Goal: Navigation & Orientation: Find specific page/section

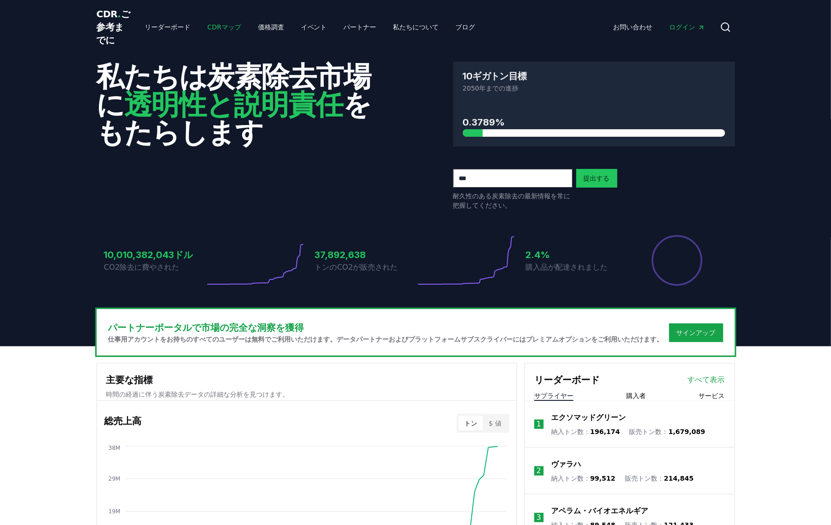
click at [211, 31] on font "CDRマップ" at bounding box center [224, 26] width 34 height 7
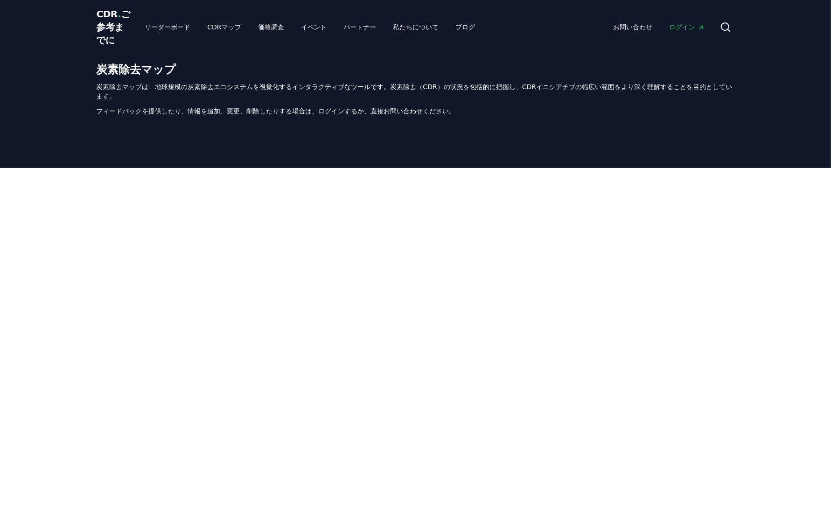
click at [687, 31] on font "ログイン" at bounding box center [683, 26] width 26 height 7
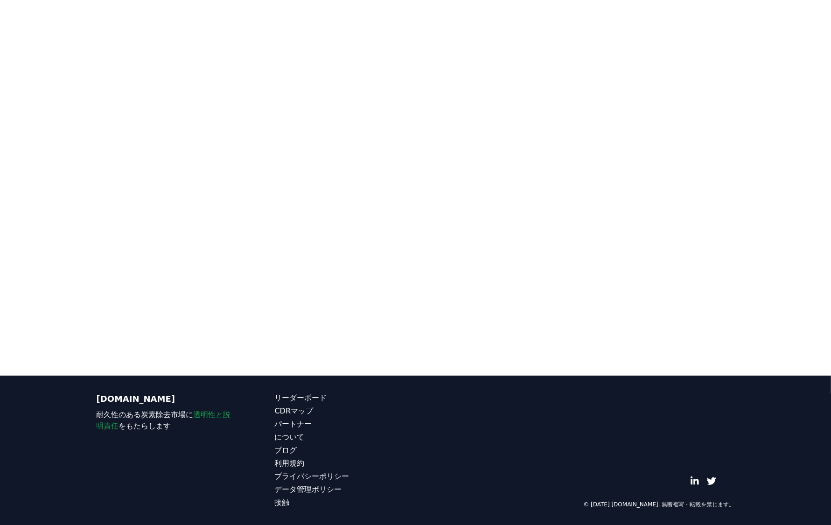
scroll to position [325, 0]
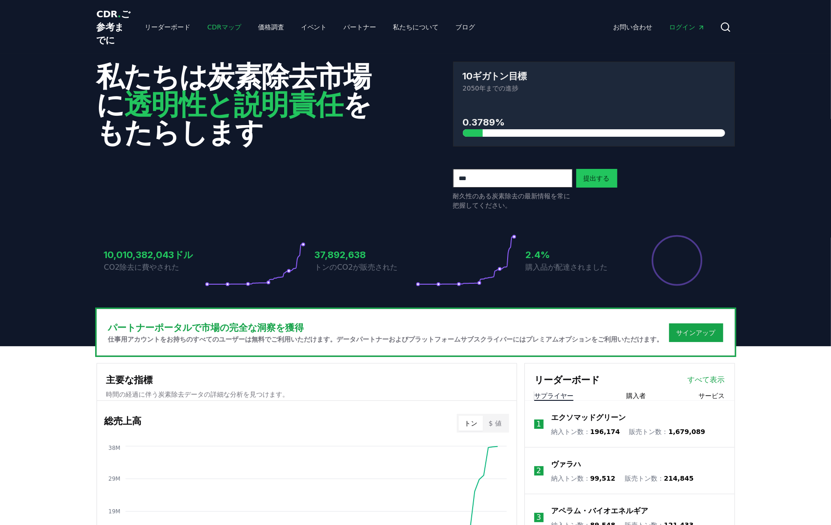
click at [220, 31] on font "CDRマップ" at bounding box center [224, 26] width 34 height 7
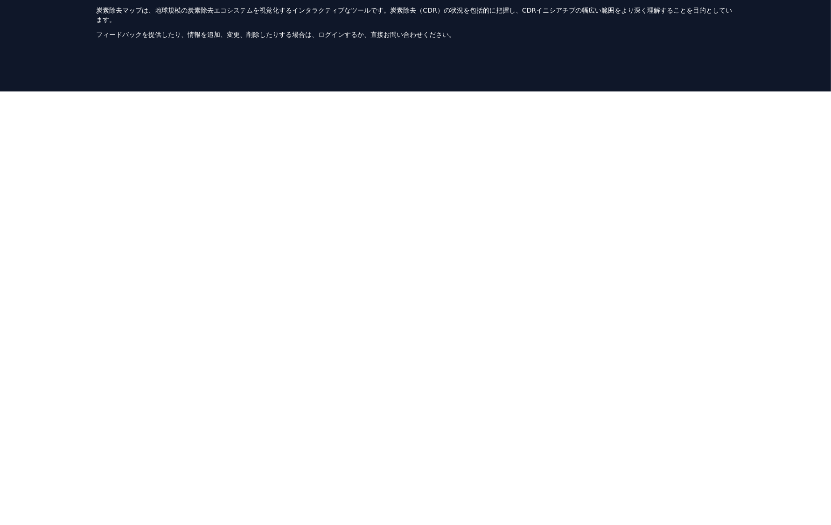
scroll to position [4, 0]
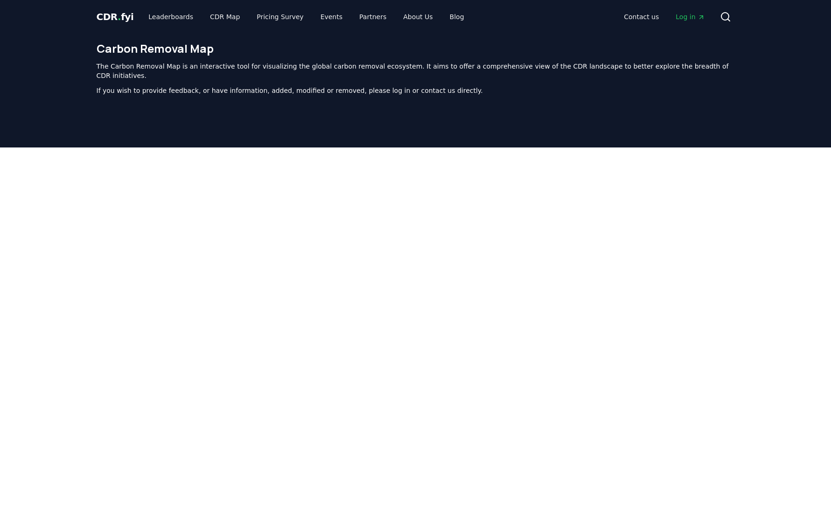
scroll to position [4, 0]
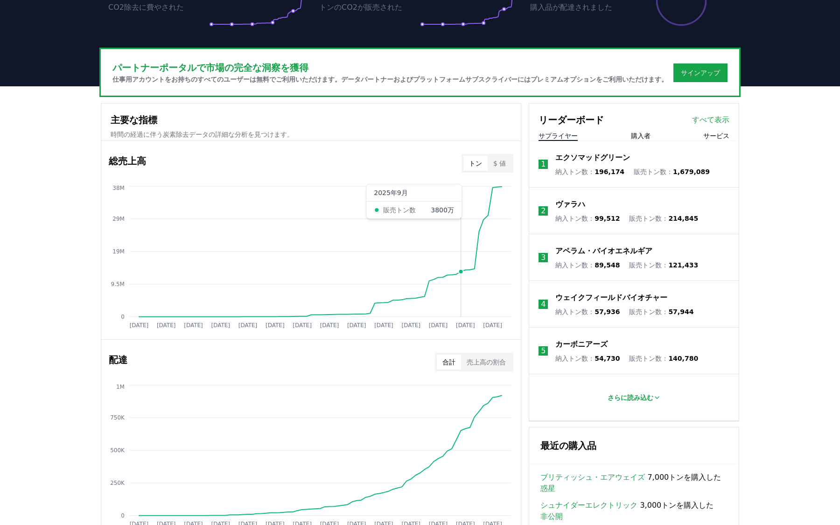
scroll to position [272, 0]
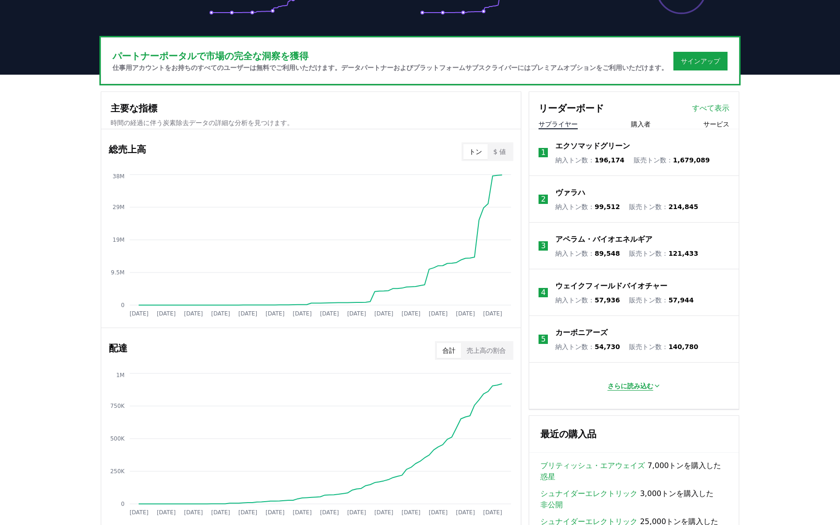
click at [636, 390] on font "さらに読み込む" at bounding box center [631, 385] width 46 height 7
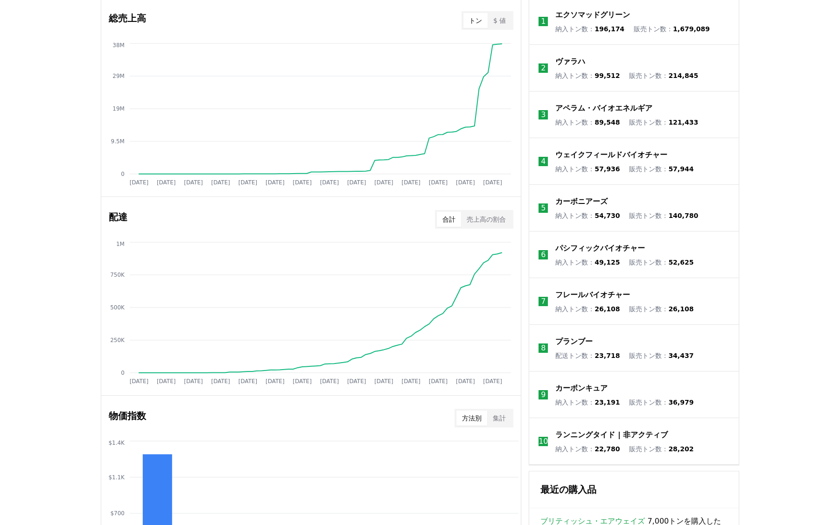
scroll to position [399, 0]
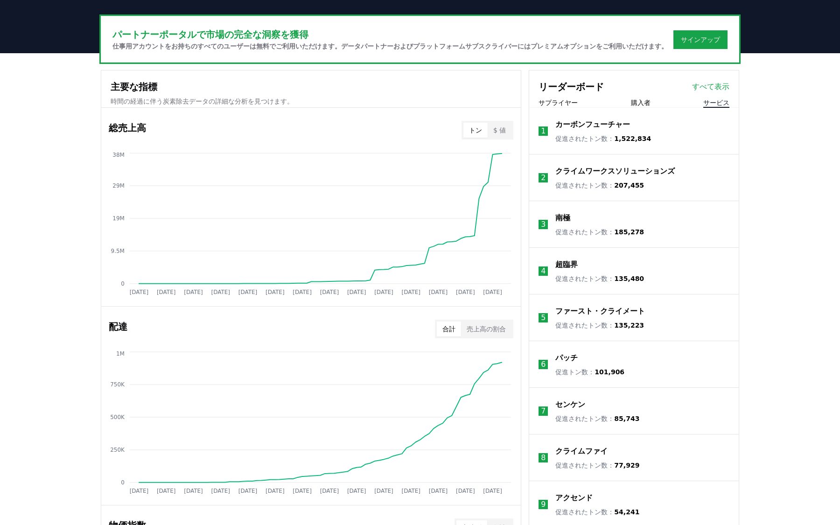
scroll to position [286, 0]
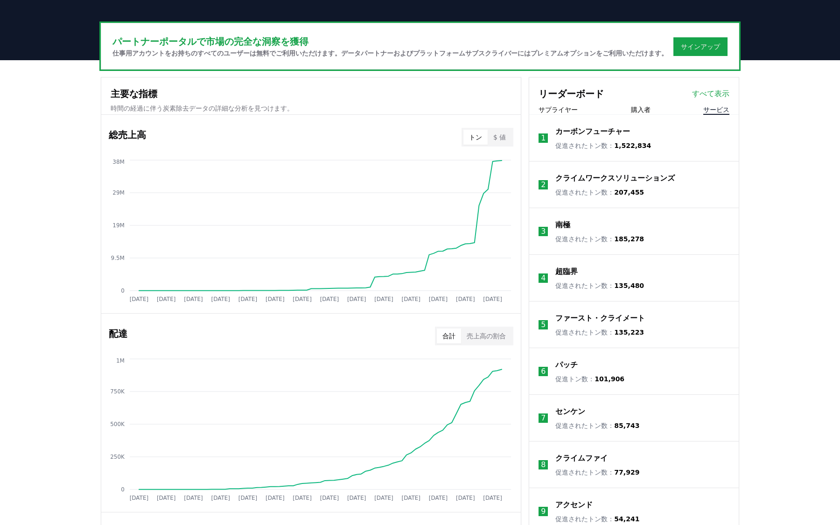
click at [566, 113] on font "サプライヤー" at bounding box center [558, 109] width 39 height 7
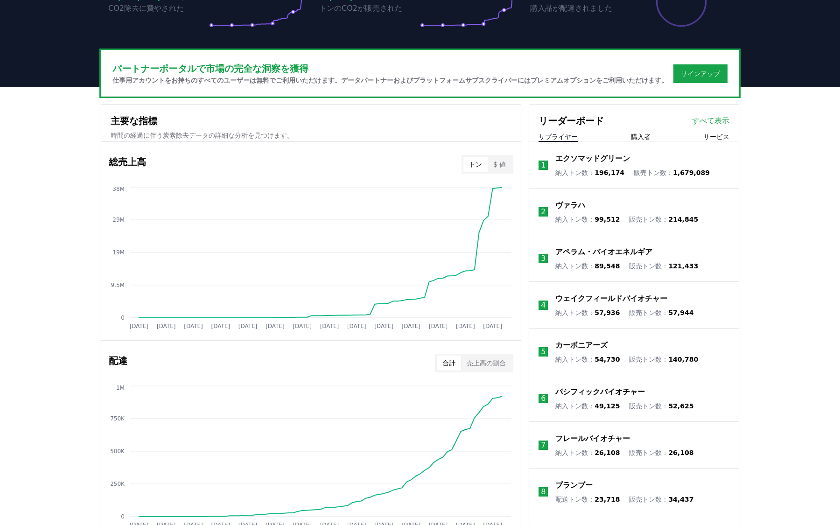
scroll to position [251, 0]
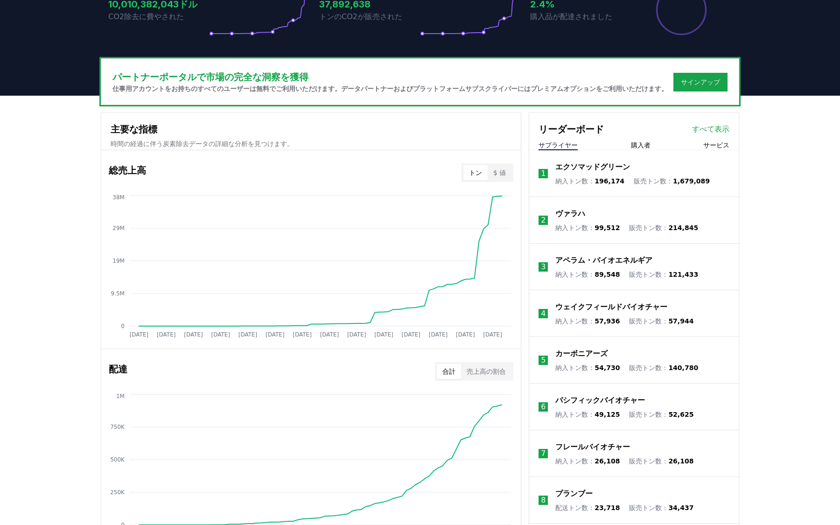
click at [643, 149] on font "購入者" at bounding box center [641, 144] width 20 height 7
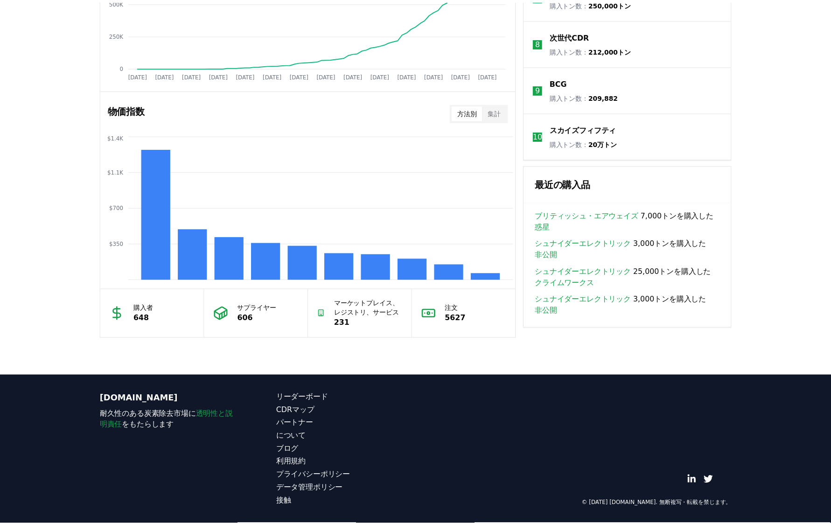
scroll to position [733, 0]
